Goal: Information Seeking & Learning: Learn about a topic

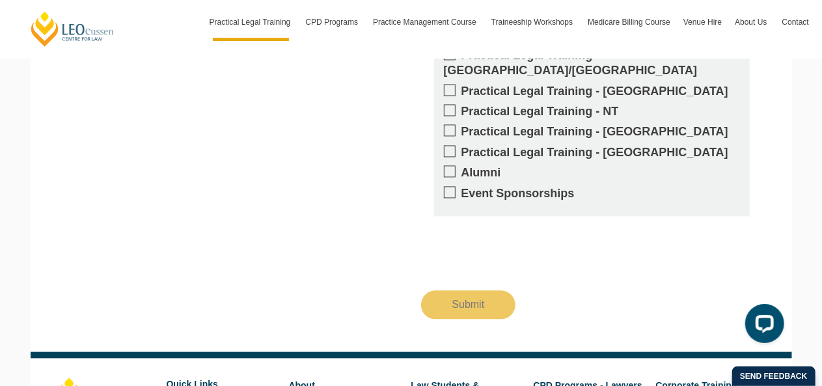
scroll to position [1491, 0]
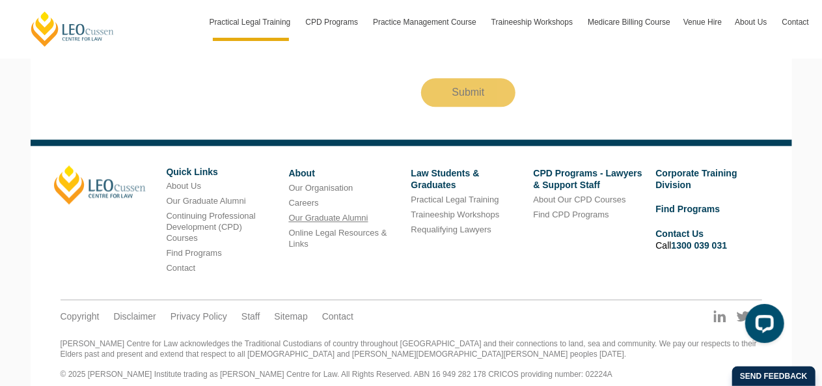
click at [303, 213] on link "Our Graduate Alumni" at bounding box center [328, 218] width 79 height 10
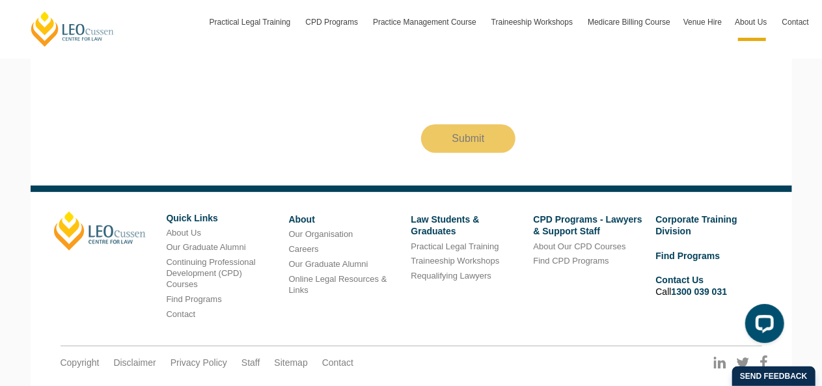
scroll to position [2674, 0]
